Goal: Learn about a topic

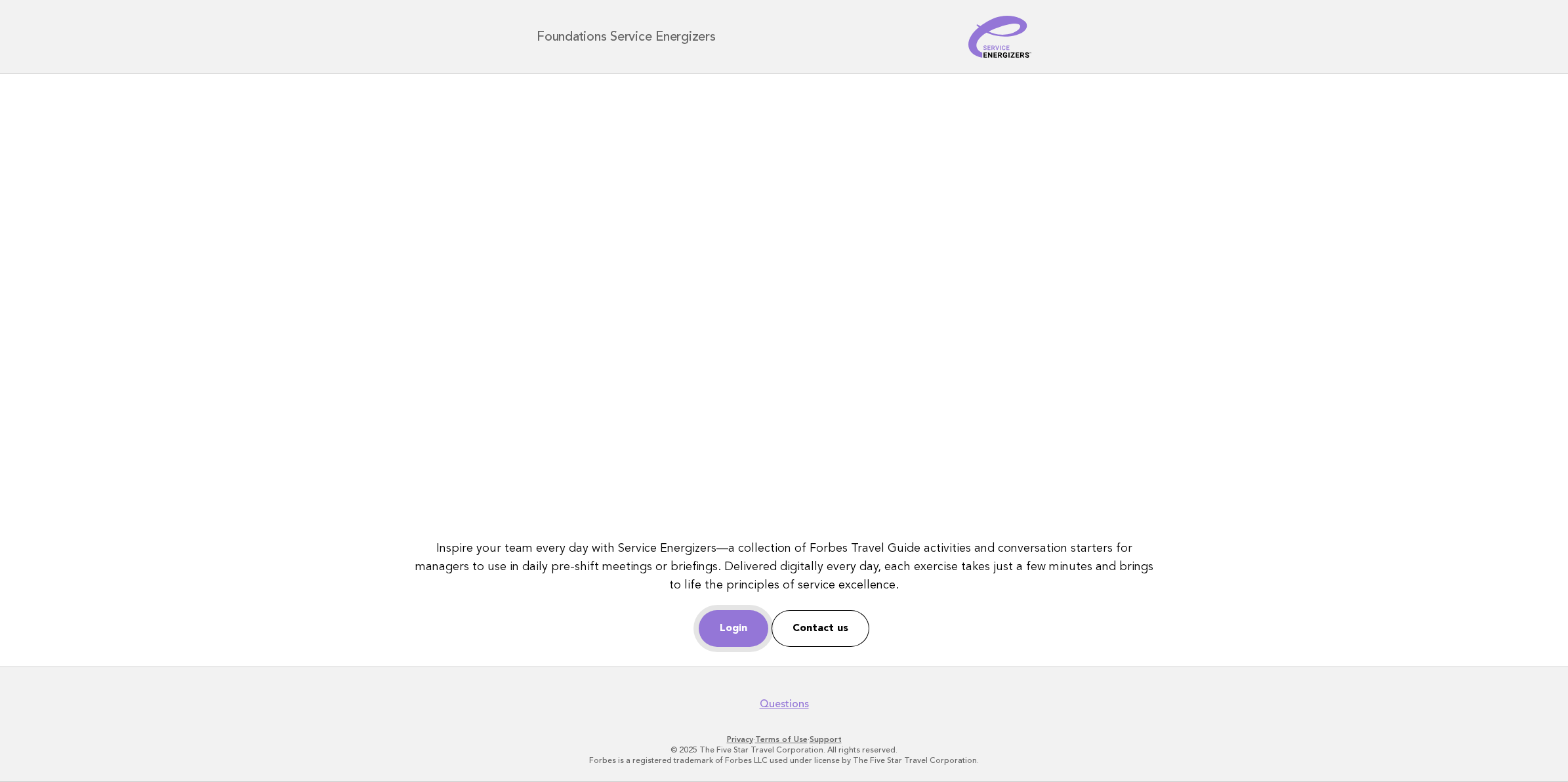
click at [730, 630] on link "Login" at bounding box center [733, 628] width 70 height 36
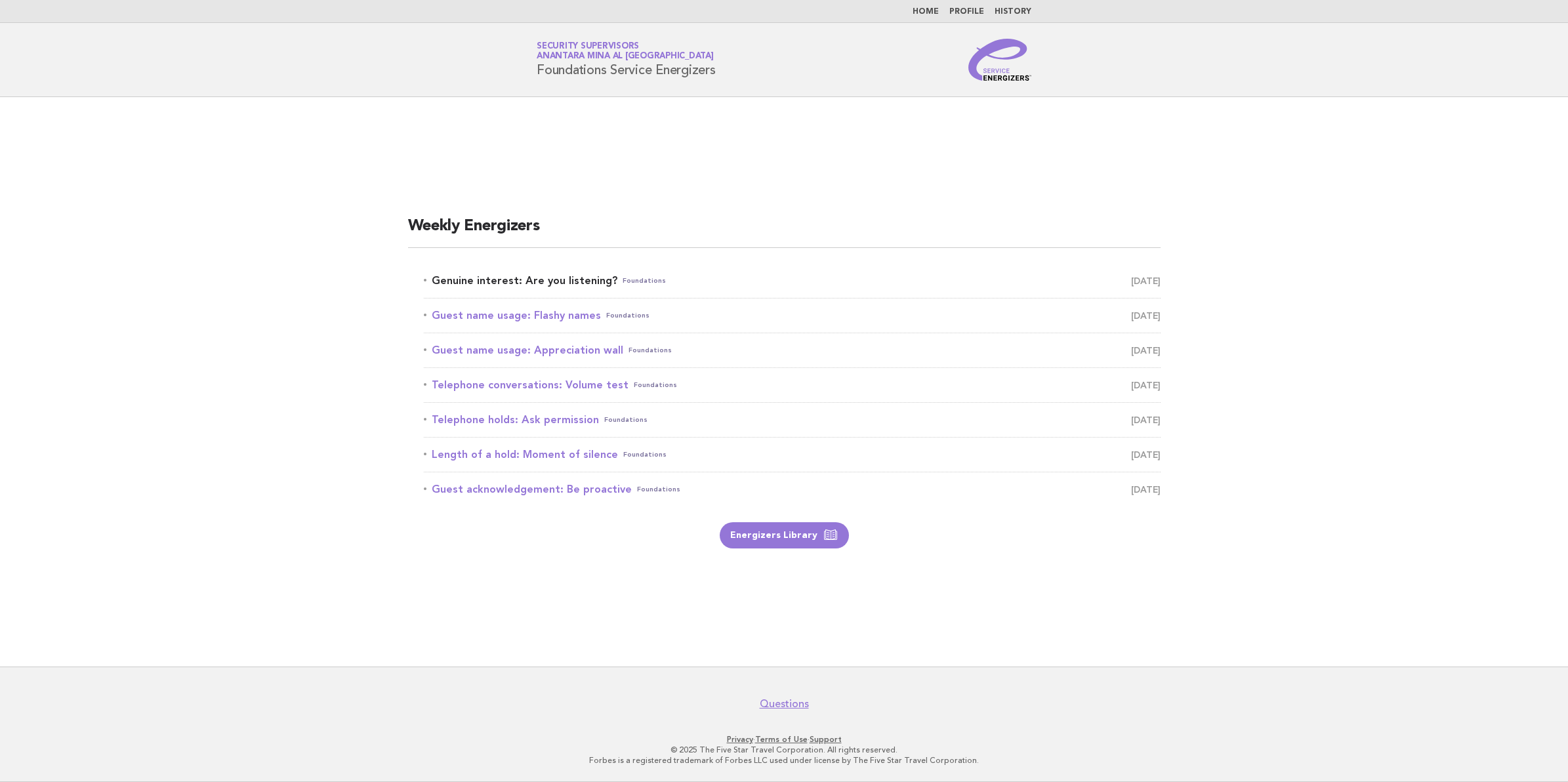
click at [530, 279] on link "Genuine interest: Are you listening? Foundations August 16" at bounding box center [792, 280] width 737 height 18
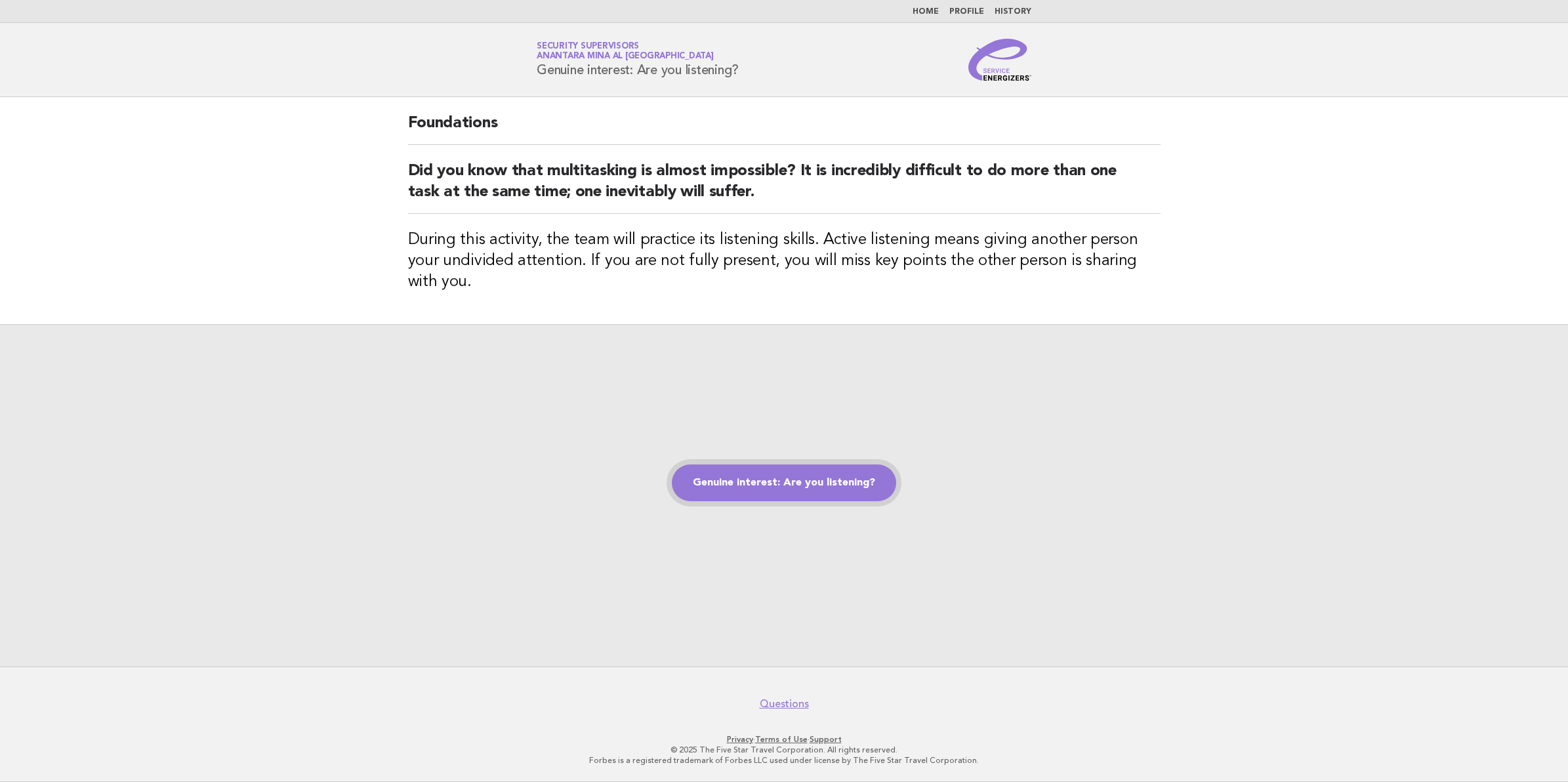
click at [753, 483] on link "Genuine interest: Are you listening?" at bounding box center [784, 483] width 225 height 36
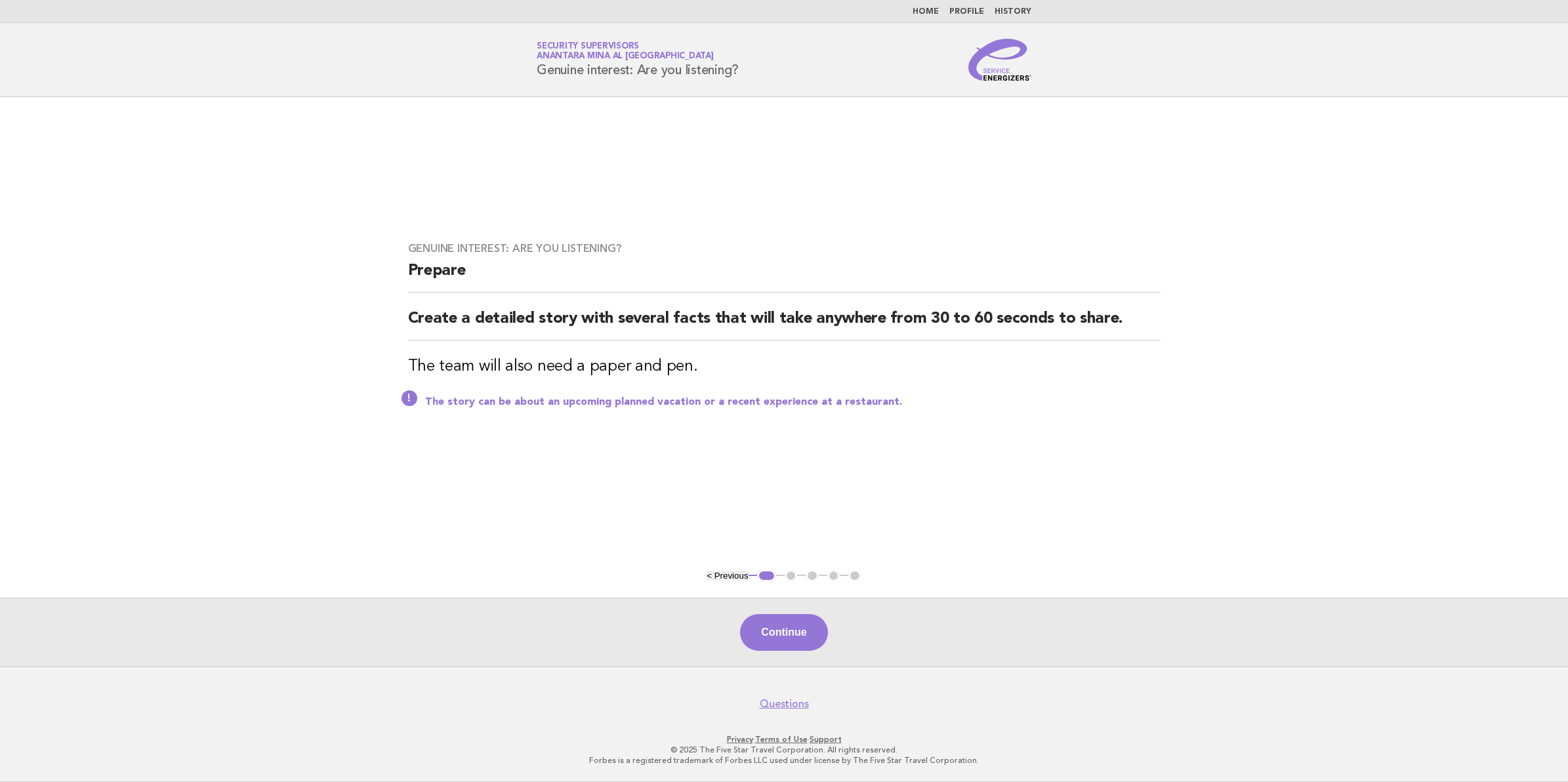
click at [773, 627] on button "Continue" at bounding box center [783, 632] width 87 height 36
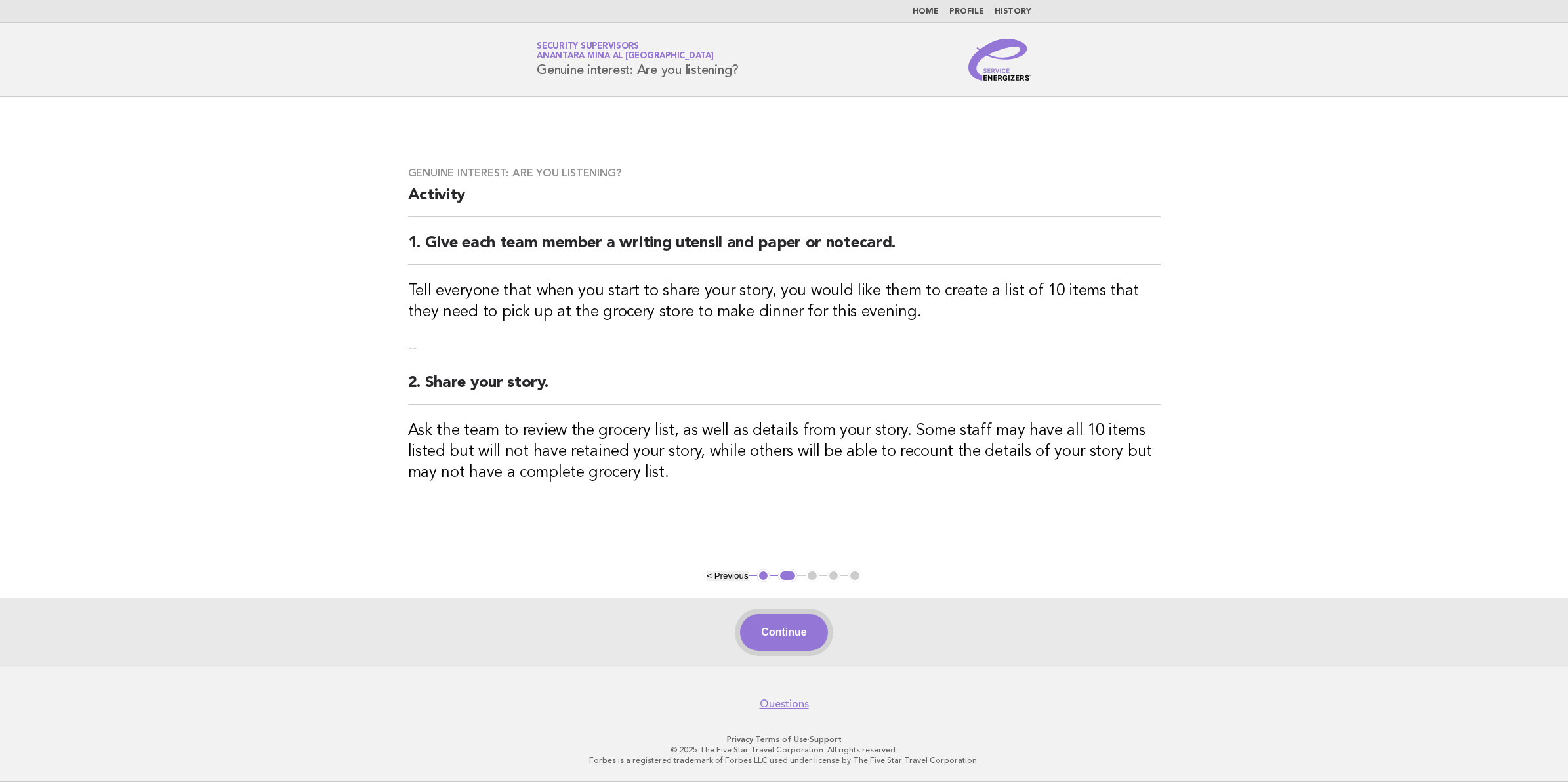
click at [781, 644] on button "Continue" at bounding box center [783, 632] width 87 height 36
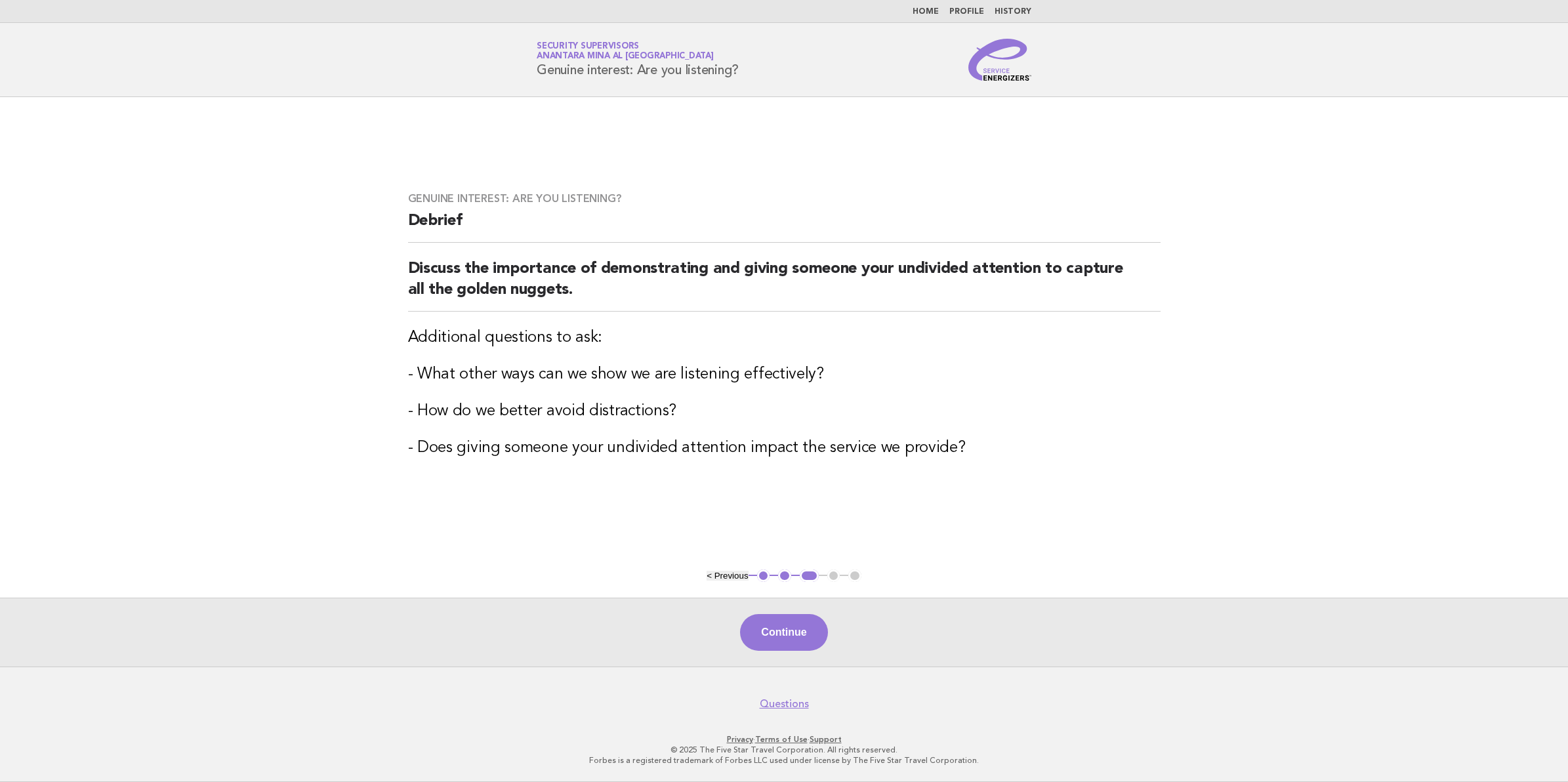
click at [781, 643] on button "Continue" at bounding box center [783, 632] width 87 height 36
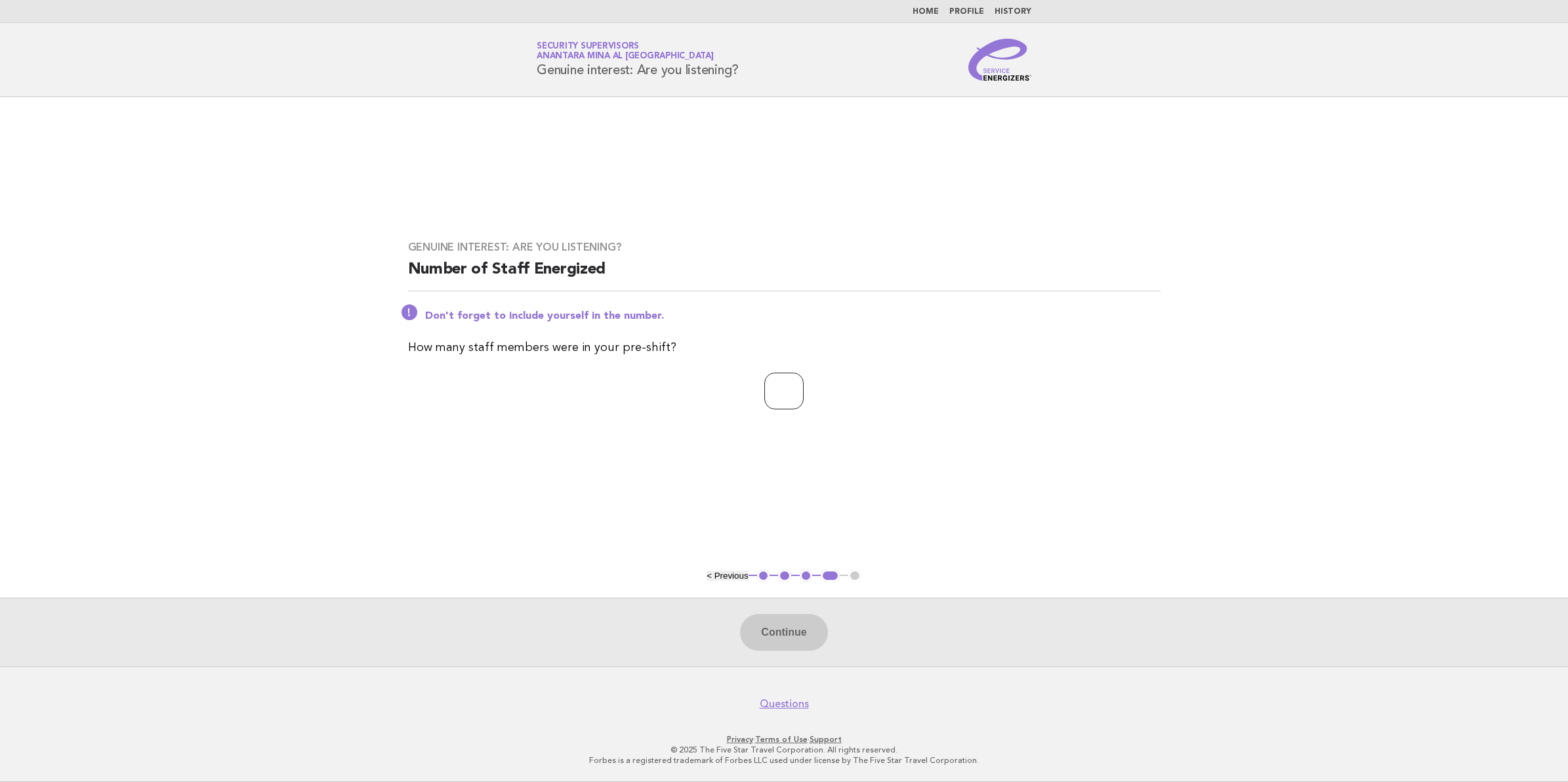
click at [766, 397] on input "number" at bounding box center [783, 391] width 39 height 36
type input "**"
click at [755, 630] on button "Continue" at bounding box center [783, 632] width 87 height 36
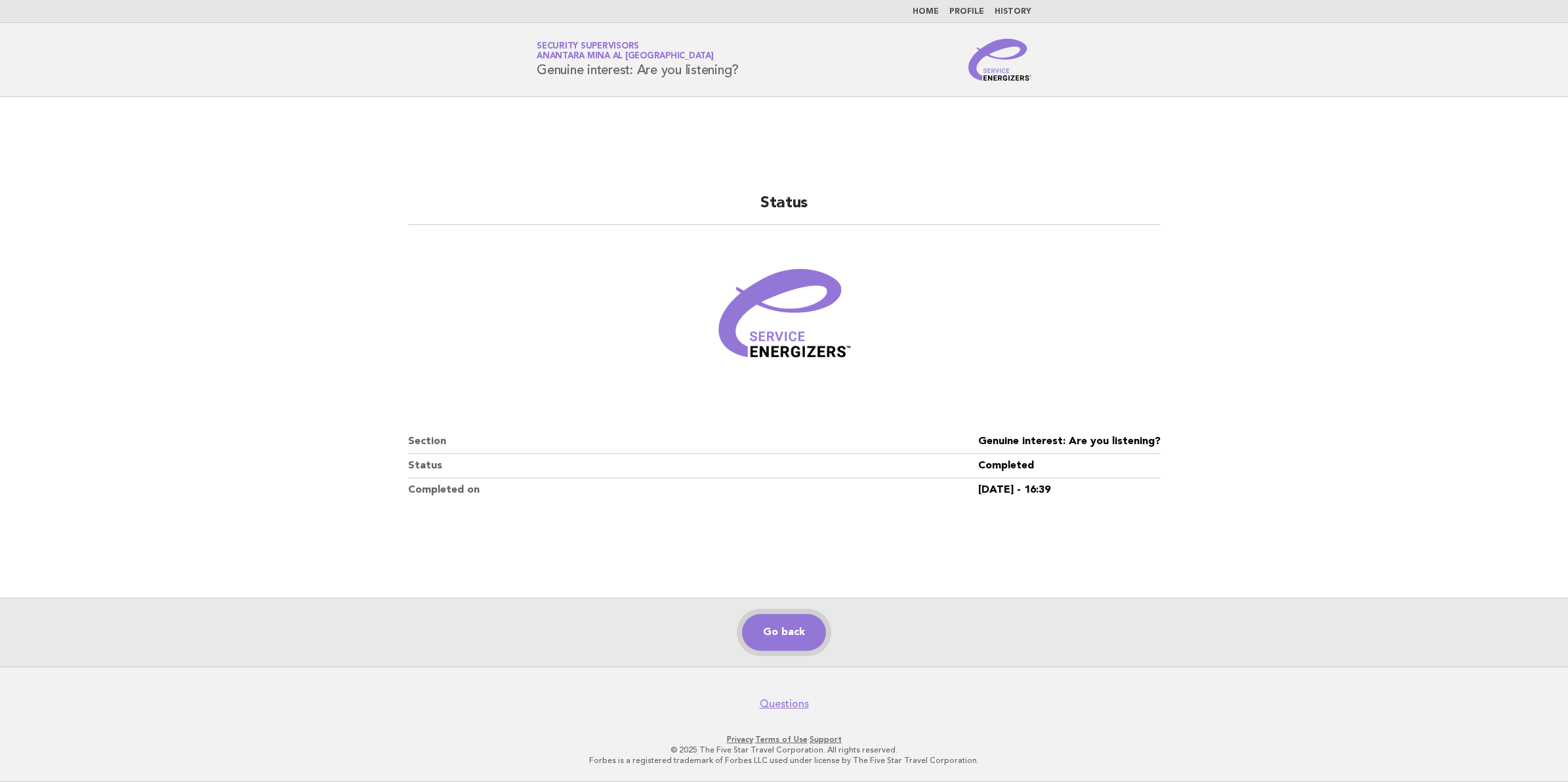
click at [789, 634] on link "Go back" at bounding box center [784, 632] width 84 height 36
